Goal: Task Accomplishment & Management: Complete application form

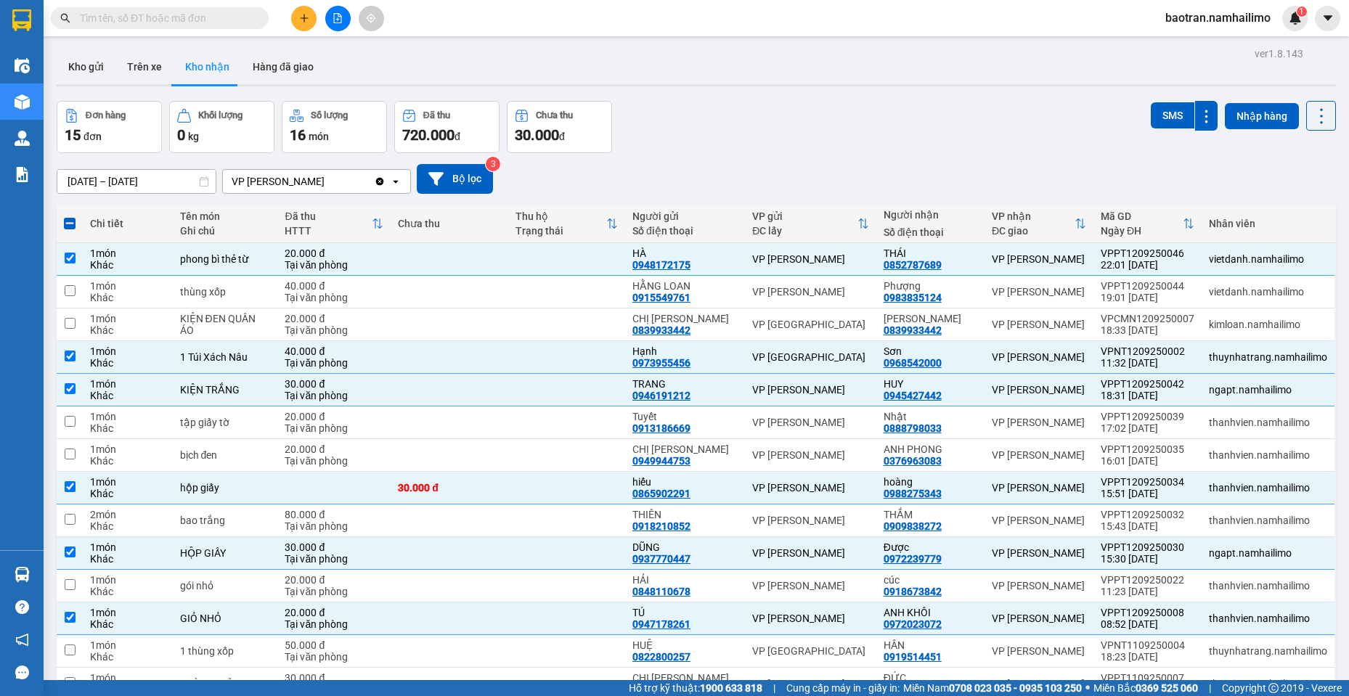
scroll to position [113, 0]
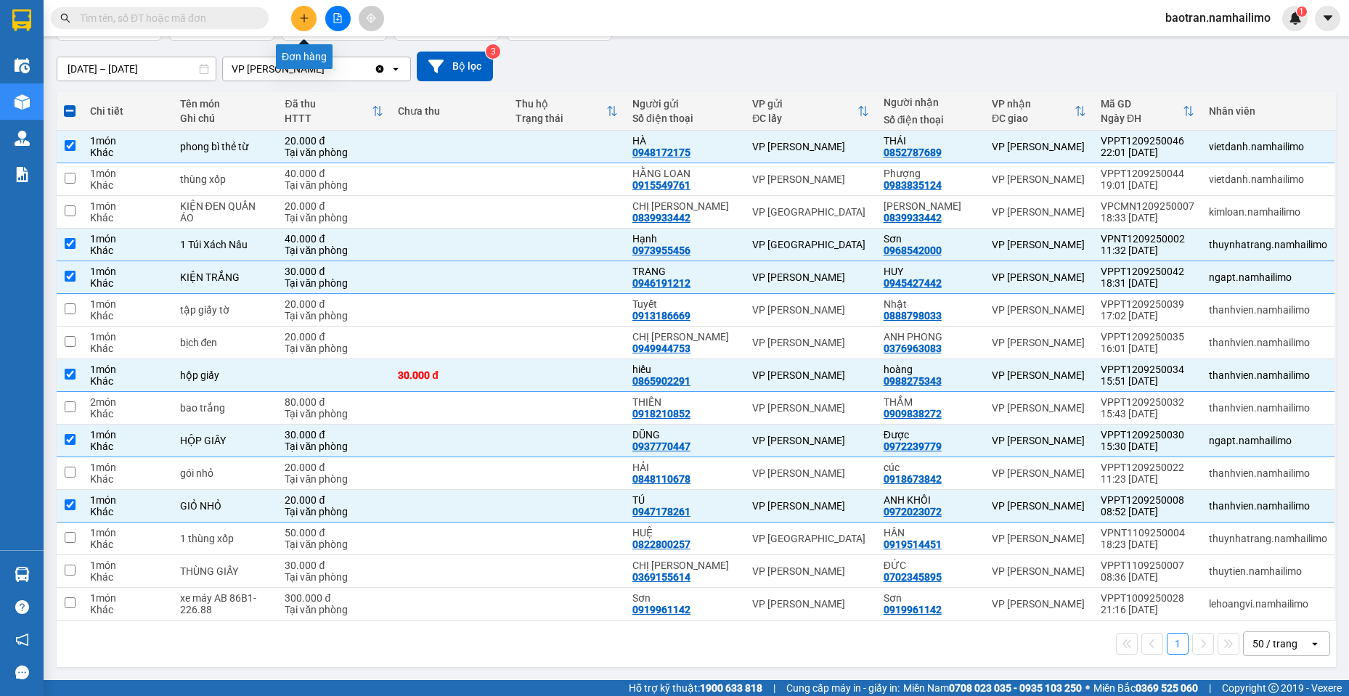
click at [306, 19] on icon "plus" at bounding box center [304, 18] width 10 height 10
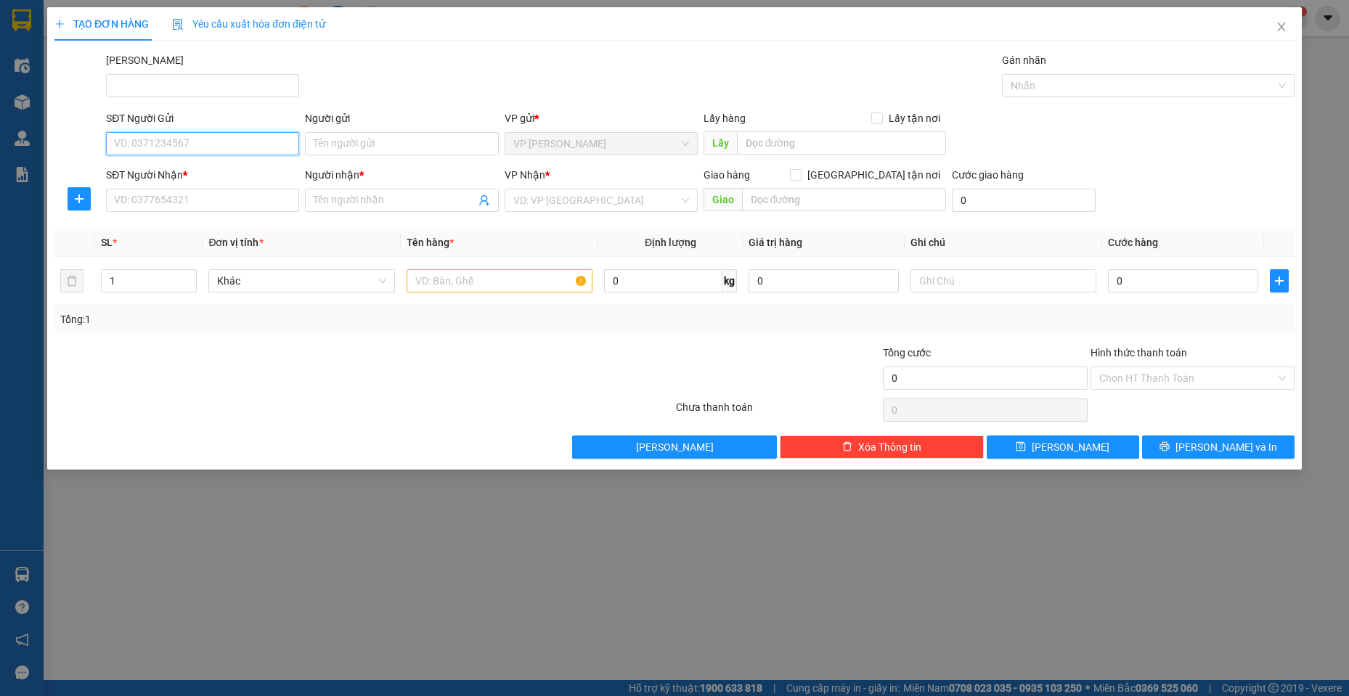
click at [239, 144] on input "SĐT Người Gửi" at bounding box center [202, 143] width 193 height 23
click at [1287, 33] on icon "close" at bounding box center [1282, 27] width 12 height 12
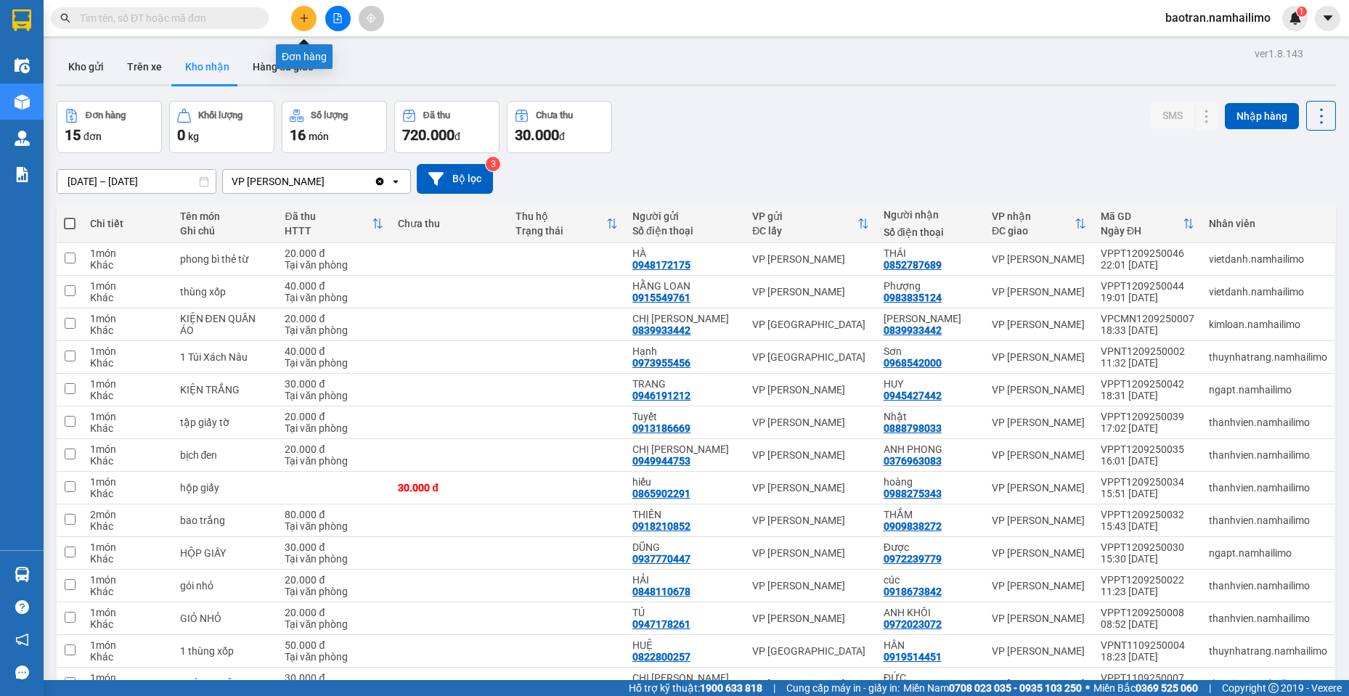
click at [306, 25] on button at bounding box center [303, 18] width 25 height 25
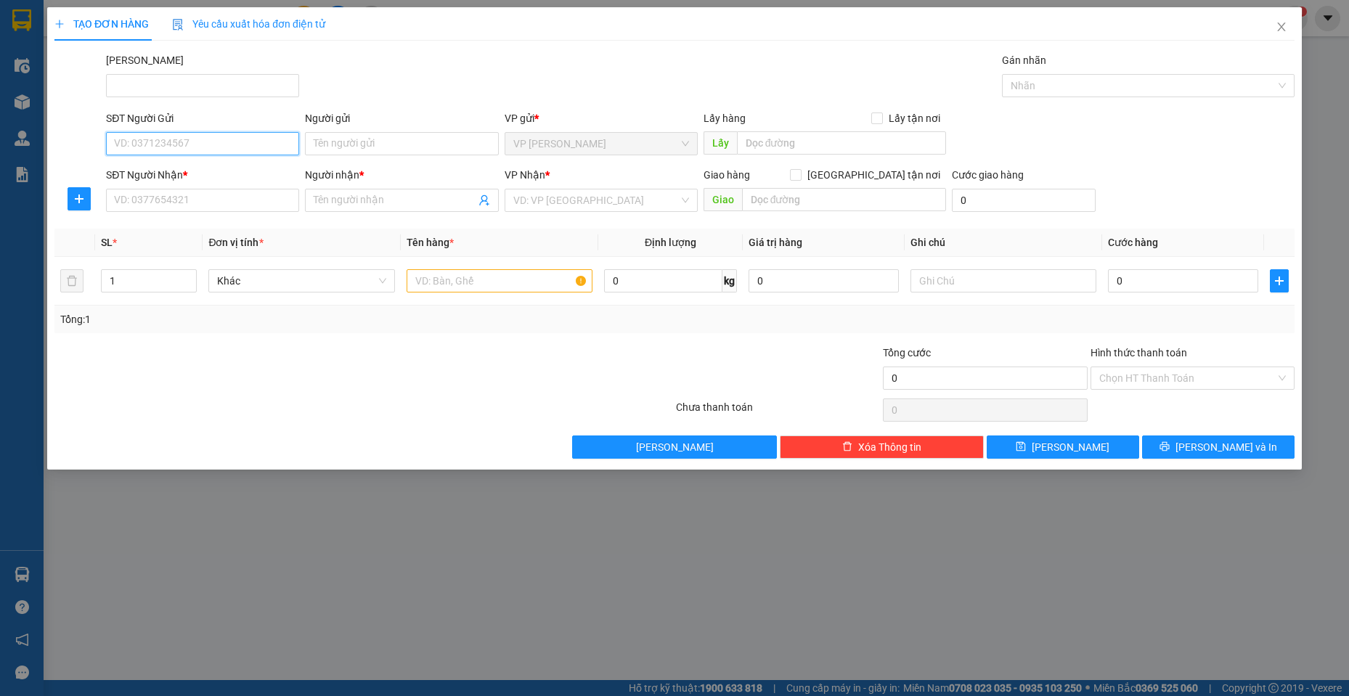
click at [222, 139] on input "SĐT Người Gửi" at bounding box center [202, 143] width 193 height 23
type input "0964391185"
click at [373, 149] on input "Người gửi" at bounding box center [401, 143] width 193 height 23
type input "VIỆT HÙNG"
click at [214, 203] on input "SĐT Người Nhận *" at bounding box center [202, 200] width 193 height 23
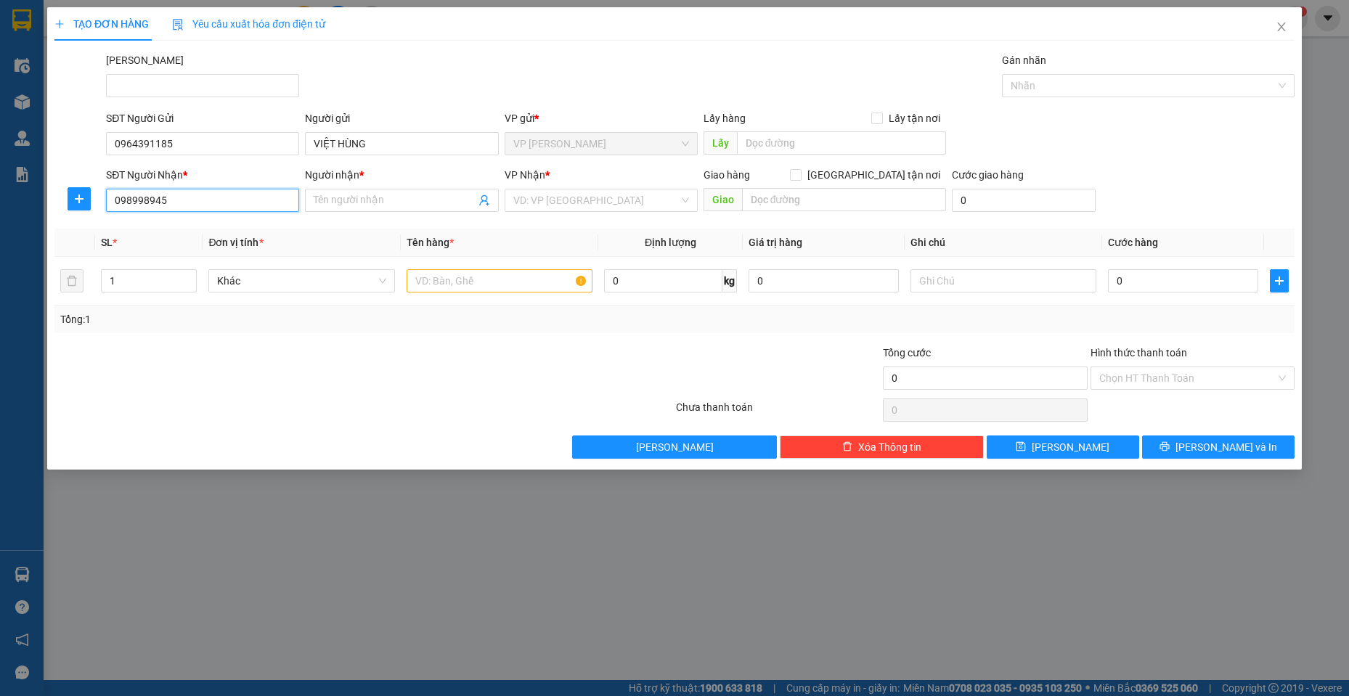
type input "0989989458"
click at [213, 225] on div "0989989458 - [PERSON_NAME]" at bounding box center [203, 229] width 176 height 16
type input "[PERSON_NAME]"
type input "20.000"
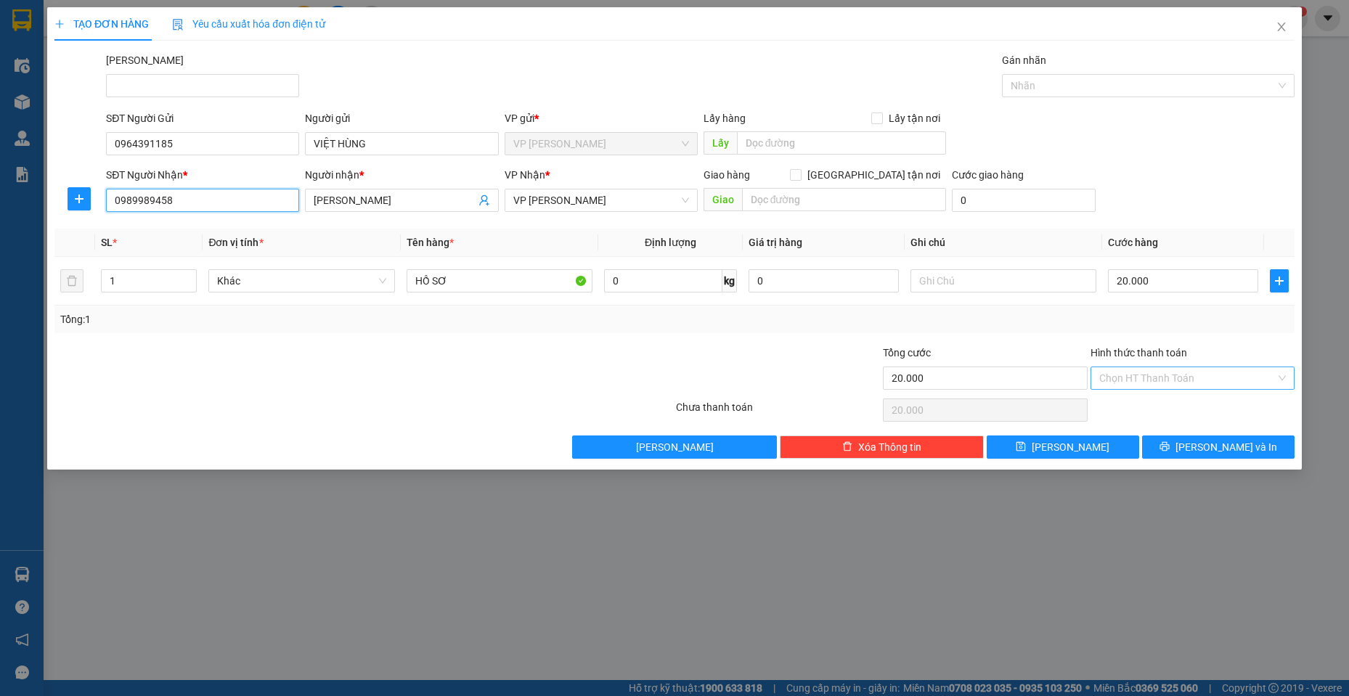
type input "0989989458"
click at [1162, 381] on input "Hình thức thanh toán" at bounding box center [1187, 378] width 176 height 22
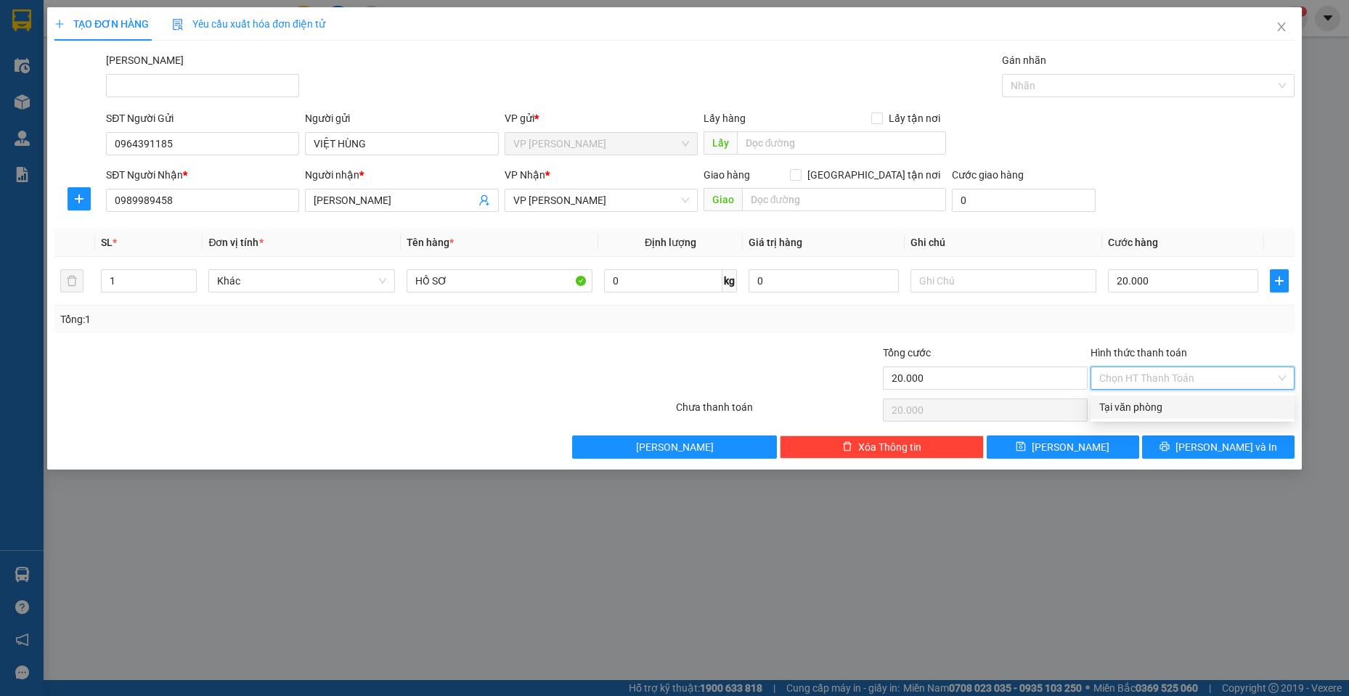
click at [1155, 410] on div "Tại văn phòng" at bounding box center [1192, 407] width 187 height 16
type input "0"
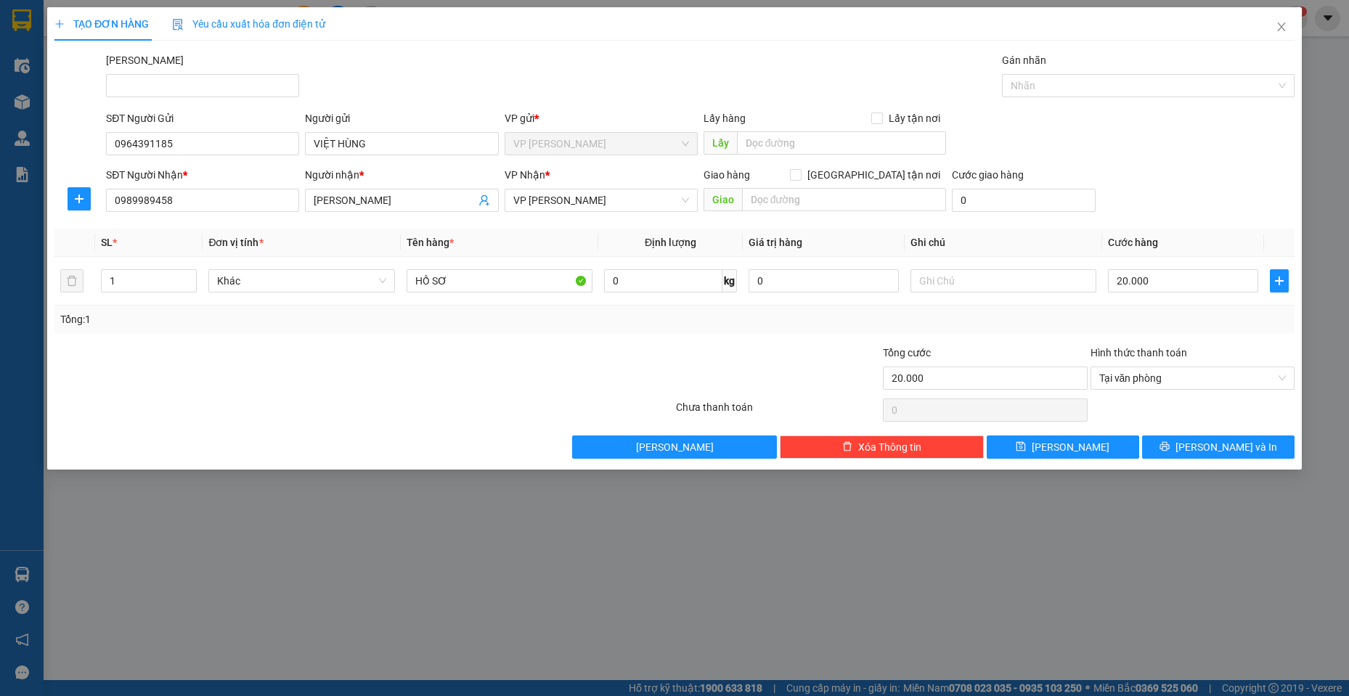
click at [219, 385] on div at bounding box center [260, 370] width 415 height 51
click at [1228, 453] on span "[PERSON_NAME] và In" at bounding box center [1227, 447] width 102 height 16
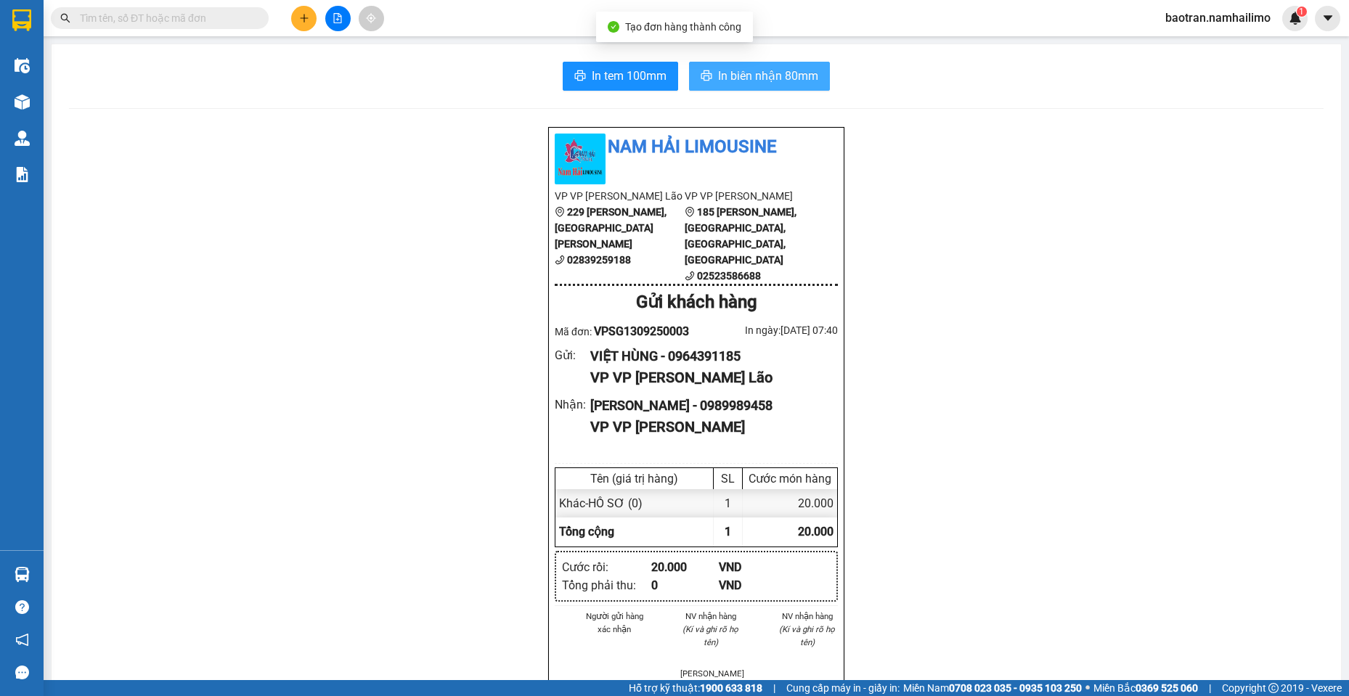
click at [767, 75] on span "In biên nhận 80mm" at bounding box center [768, 76] width 100 height 18
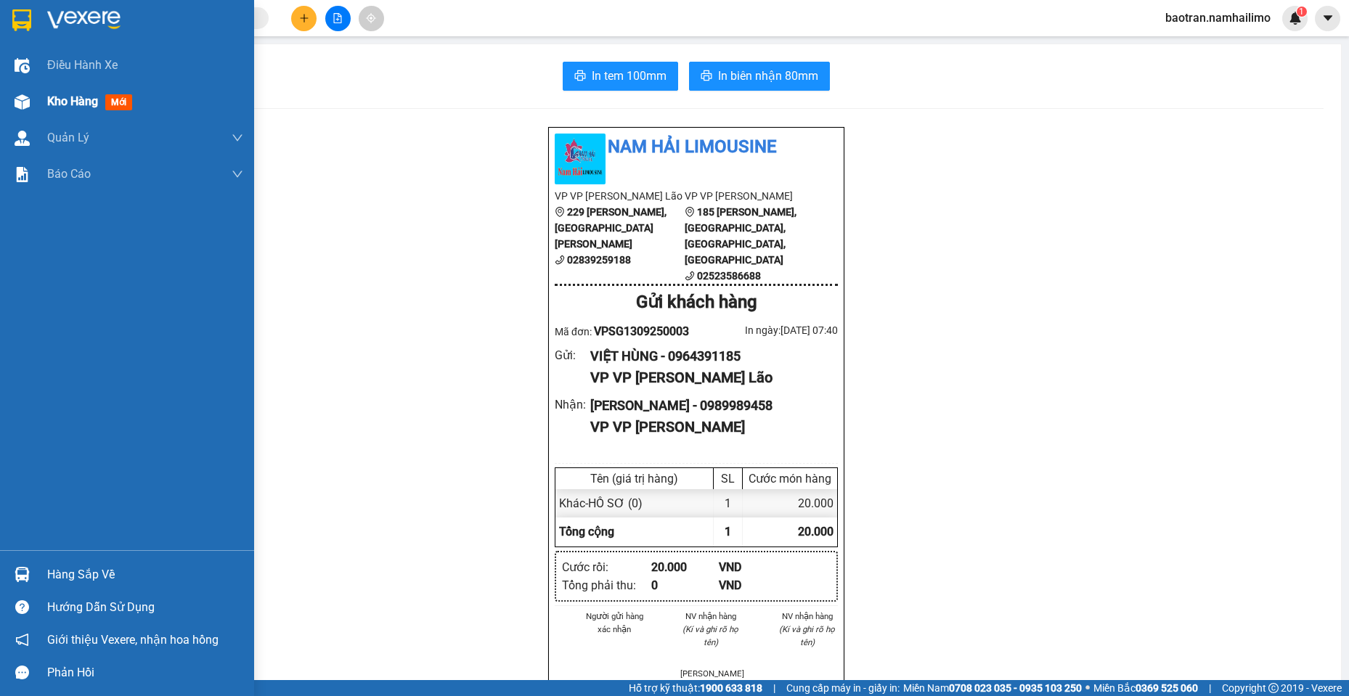
click at [38, 102] on div "Kho hàng mới" at bounding box center [127, 101] width 254 height 36
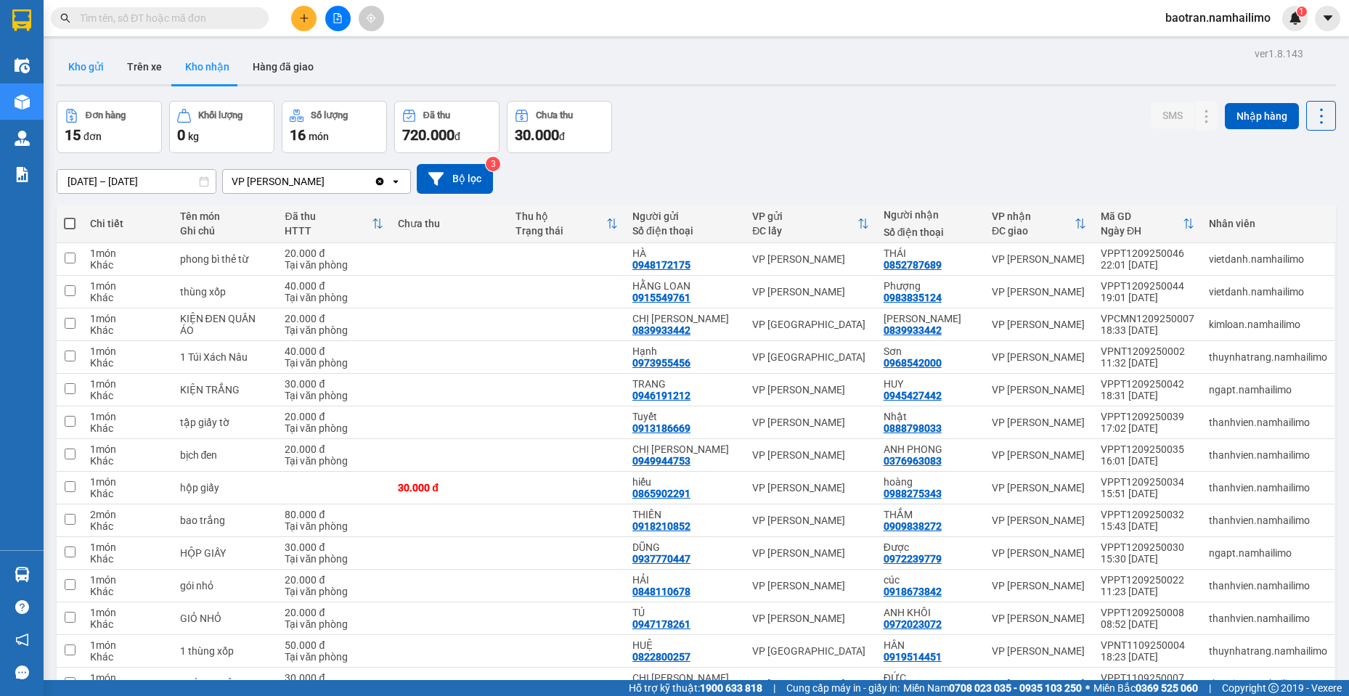
click at [68, 58] on button "Kho gửi" at bounding box center [86, 66] width 59 height 35
